Goal: Task Accomplishment & Management: Use online tool/utility

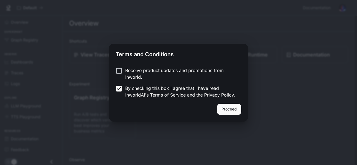
click at [231, 108] on button "Proceed" at bounding box center [229, 109] width 24 height 11
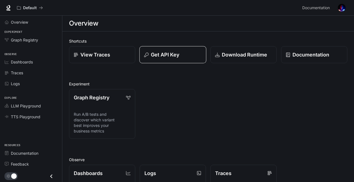
click at [177, 60] on button "Get API Key" at bounding box center [173, 54] width 67 height 17
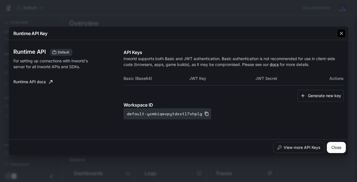
click at [339, 30] on div "button" at bounding box center [341, 33] width 9 height 9
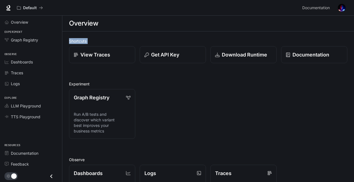
drag, startPoint x: 354, startPoint y: 29, endPoint x: 353, endPoint y: 72, distance: 42.6
click at [353, 72] on main "Overview Shortcuts View Traces Get API Key Download Runtime Documentation Exper…" at bounding box center [208, 156] width 292 height 281
click at [298, 129] on div "Graph Registry Run A/B tests and discover which variant best improves your busi…" at bounding box center [206, 112] width 283 height 54
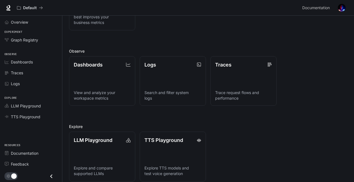
scroll to position [114, 0]
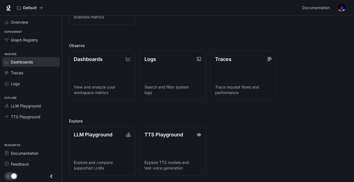
click at [20, 58] on link "Dashboards" at bounding box center [31, 62] width 58 height 10
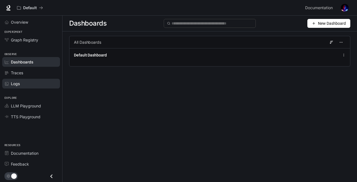
click at [26, 82] on div "Logs" at bounding box center [34, 84] width 47 height 6
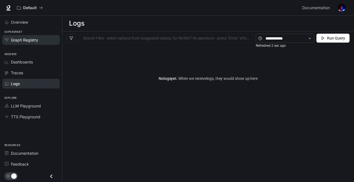
click at [13, 37] on span "Graph Registry" at bounding box center [24, 40] width 27 height 6
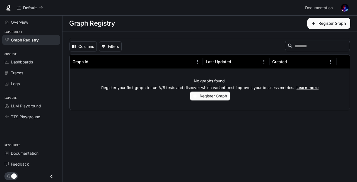
click at [200, 99] on button "Register Graph" at bounding box center [210, 96] width 40 height 9
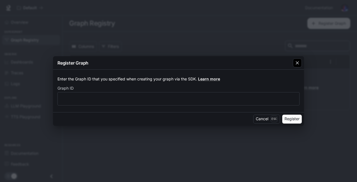
click at [295, 65] on icon "button" at bounding box center [297, 63] width 6 height 6
